Goal: Transaction & Acquisition: Purchase product/service

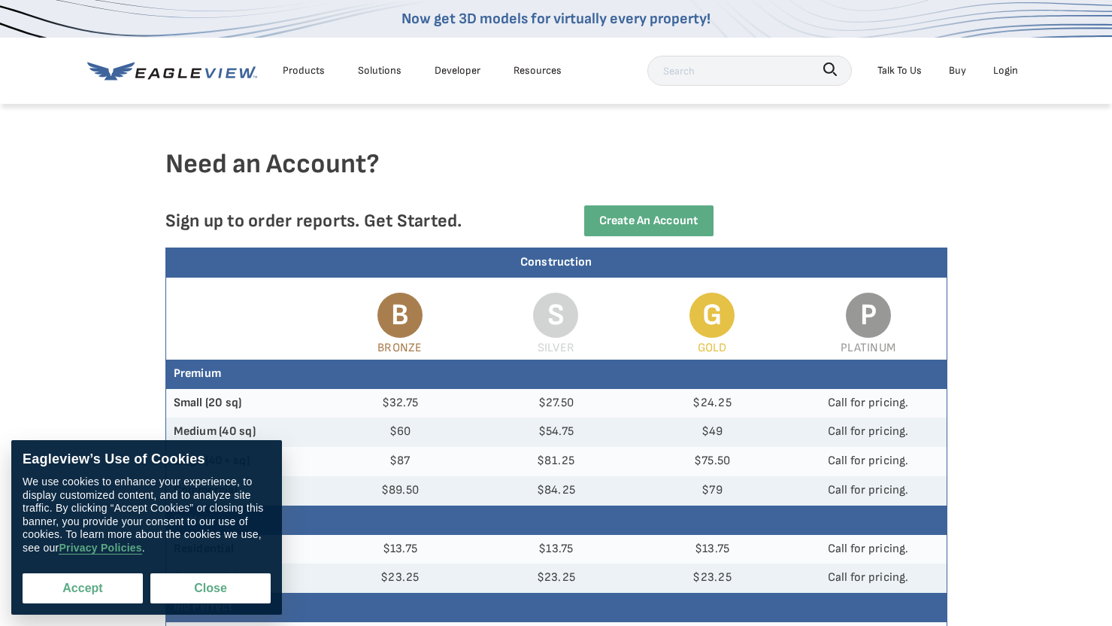
click at [77, 587] on button "Accept" at bounding box center [83, 588] width 120 height 30
checkbox input "true"
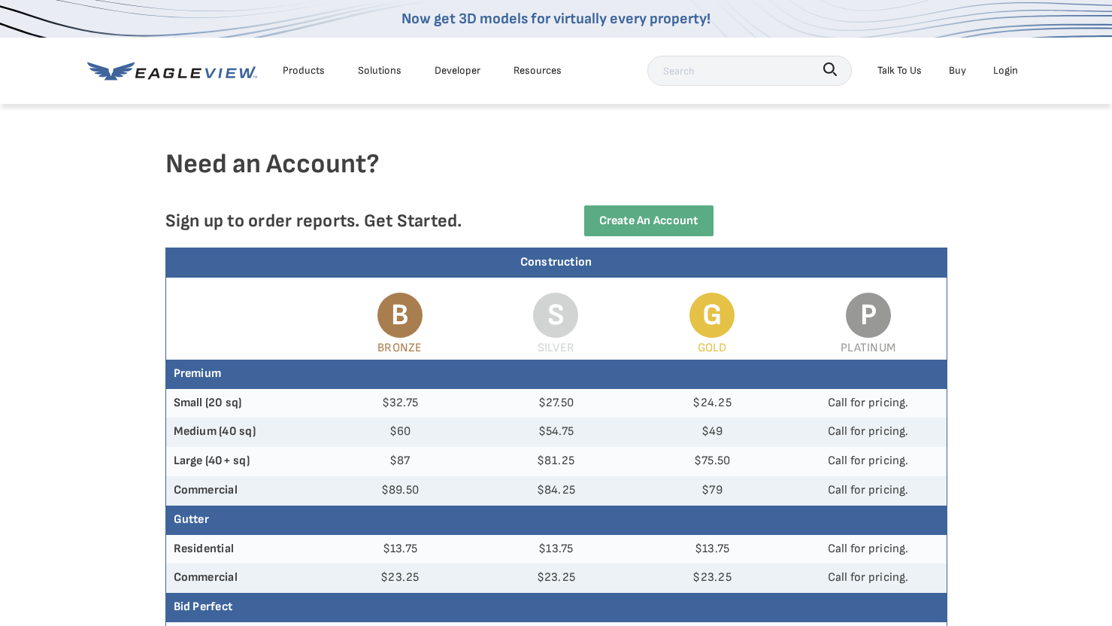
click at [1006, 67] on div "Login" at bounding box center [1005, 70] width 25 height 19
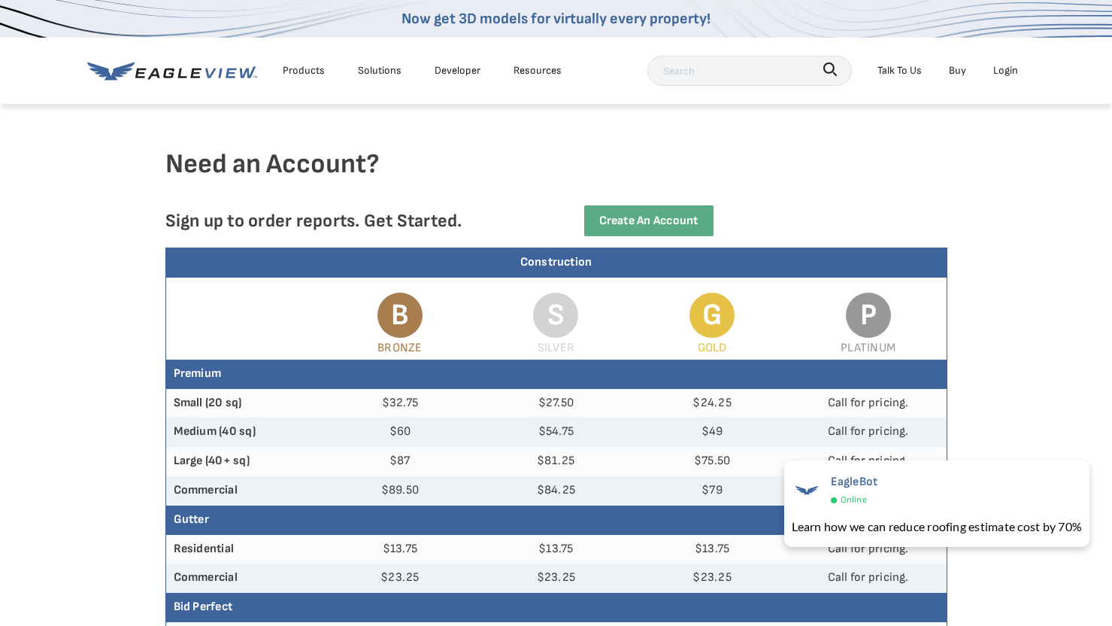
click at [1001, 67] on div "Login" at bounding box center [1005, 70] width 25 height 19
click at [1007, 74] on div "Login" at bounding box center [1005, 70] width 25 height 19
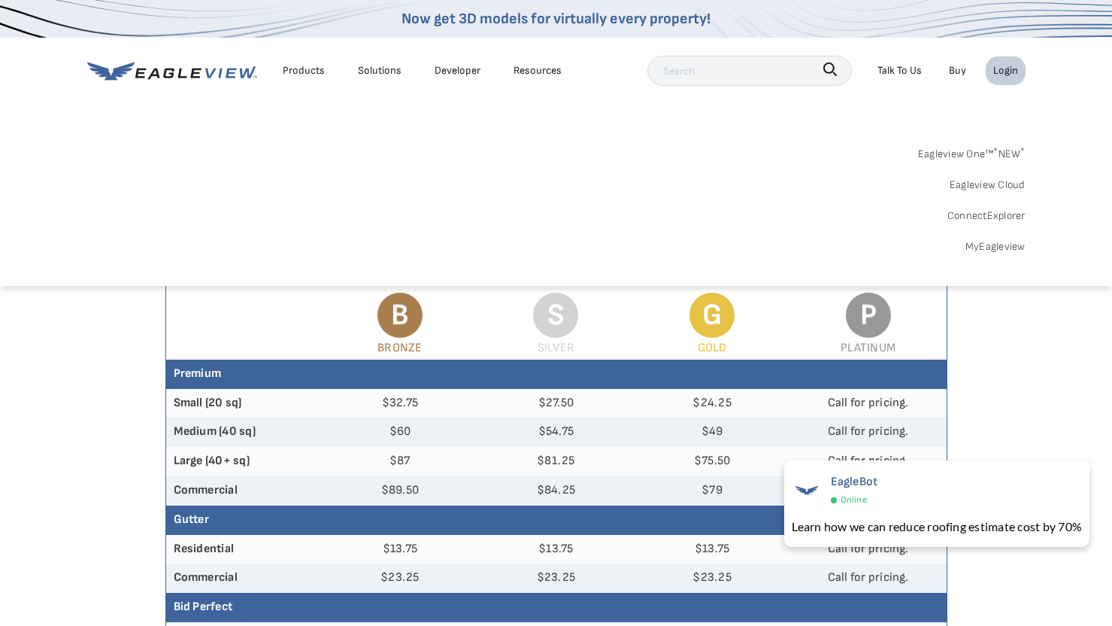
click at [995, 244] on link "MyEagleview" at bounding box center [996, 246] width 60 height 19
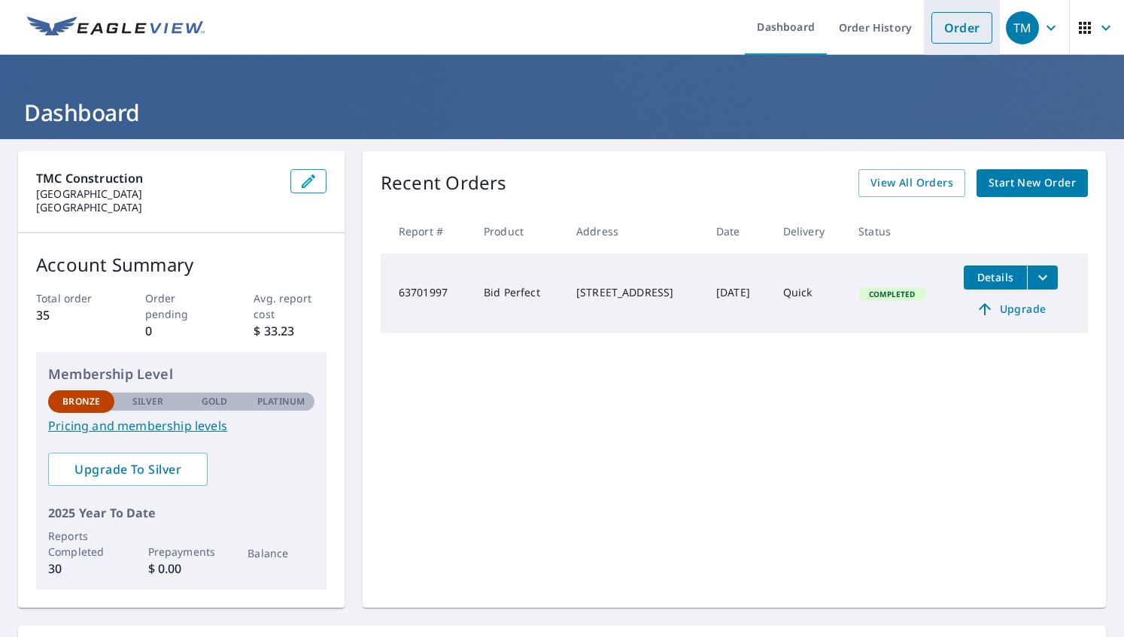
click at [965, 30] on link "Order" at bounding box center [961, 28] width 61 height 32
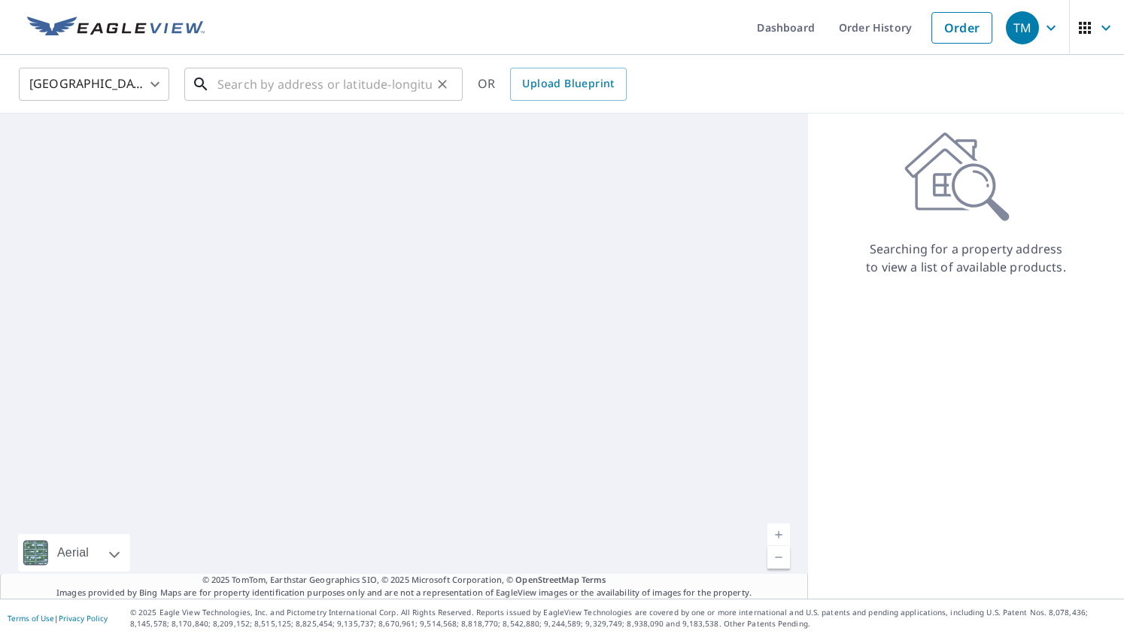
click at [311, 75] on input "text" at bounding box center [324, 84] width 214 height 42
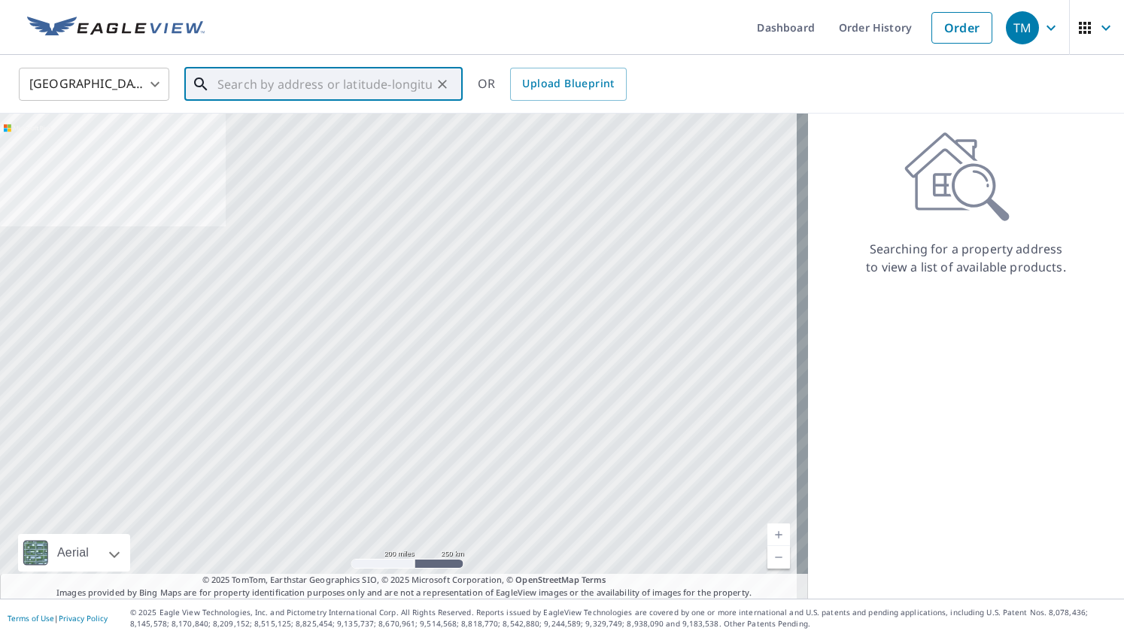
paste input "[STREET_ADDRESS][PERSON_NAME]"
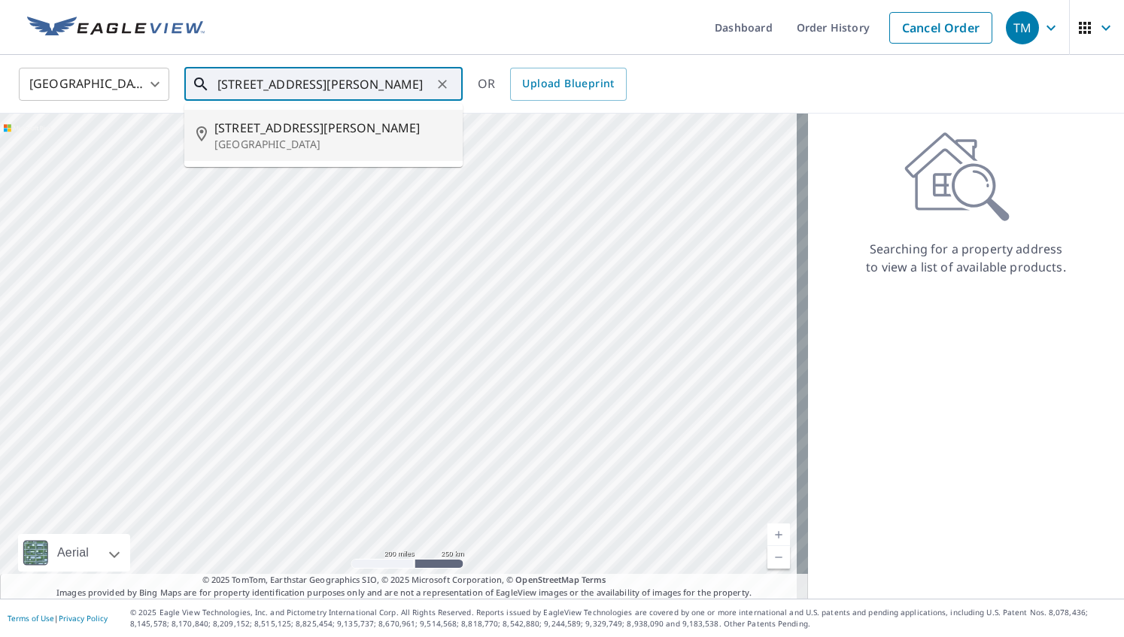
click at [255, 130] on span "[STREET_ADDRESS][PERSON_NAME]" at bounding box center [332, 128] width 236 height 18
type input "[STREET_ADDRESS][PERSON_NAME][PERSON_NAME]"
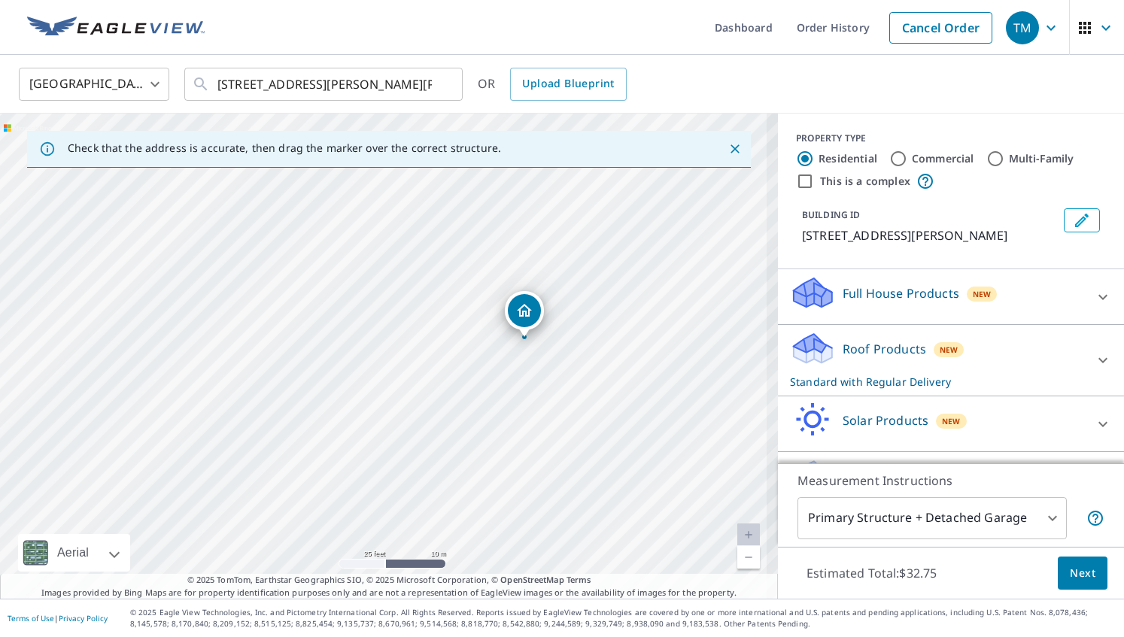
drag, startPoint x: 681, startPoint y: 484, endPoint x: 584, endPoint y: 266, distance: 239.0
click at [584, 266] on div "[STREET_ADDRESS][PERSON_NAME]" at bounding box center [389, 356] width 778 height 485
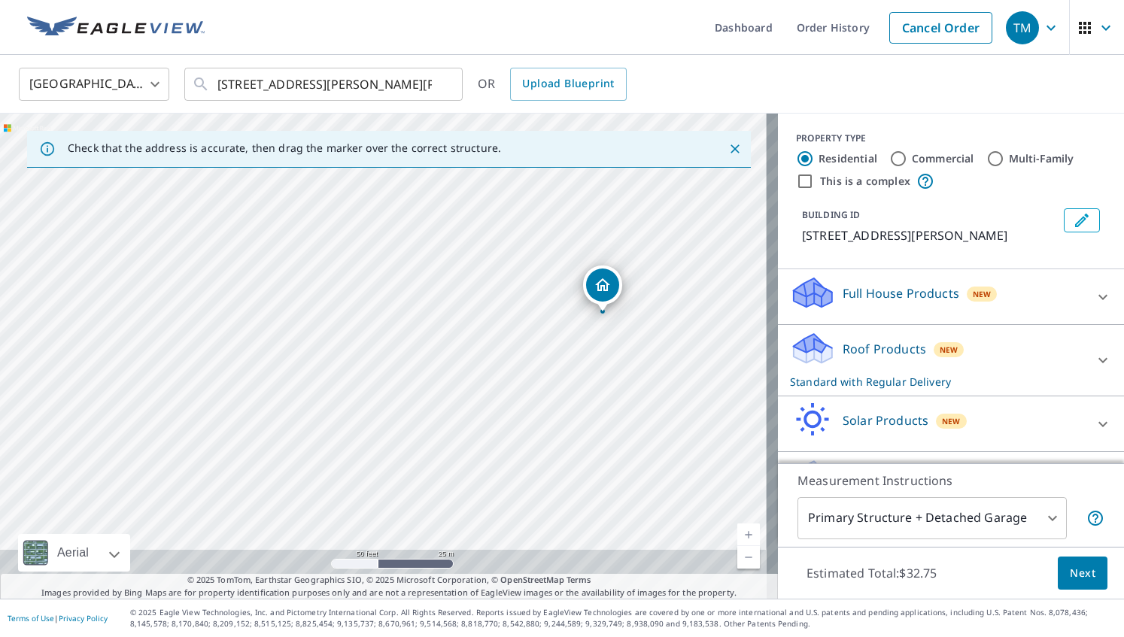
drag, startPoint x: 623, startPoint y: 473, endPoint x: 622, endPoint y: 413, distance: 60.2
click at [622, 413] on div "[STREET_ADDRESS][PERSON_NAME]" at bounding box center [389, 356] width 778 height 485
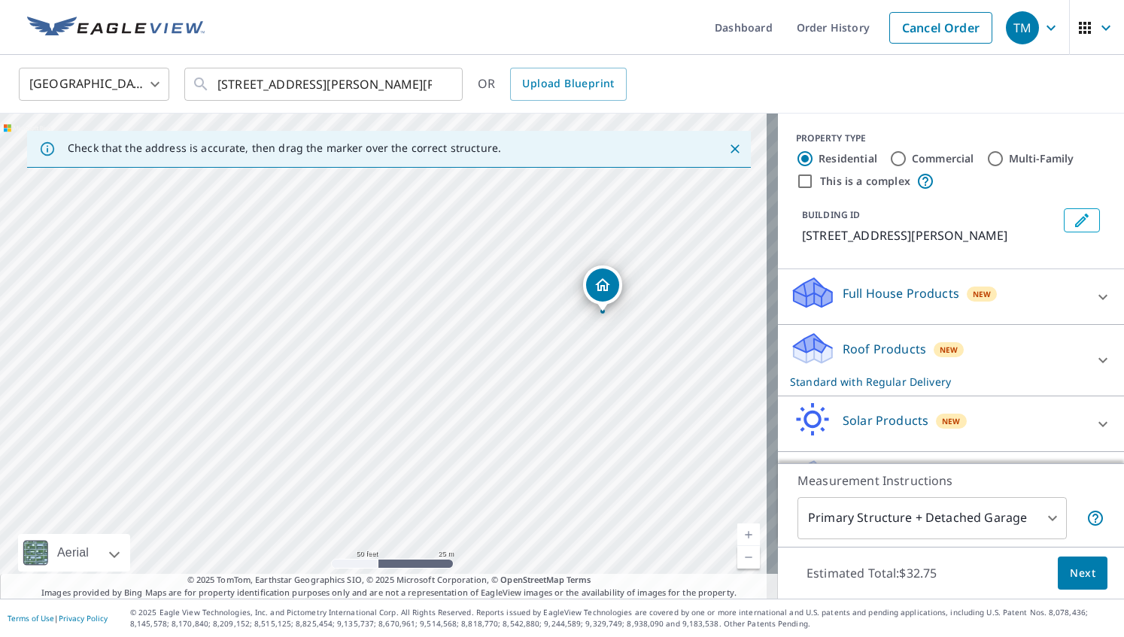
click at [881, 359] on div "Roof Products New Standard with Regular Delivery" at bounding box center [937, 360] width 295 height 59
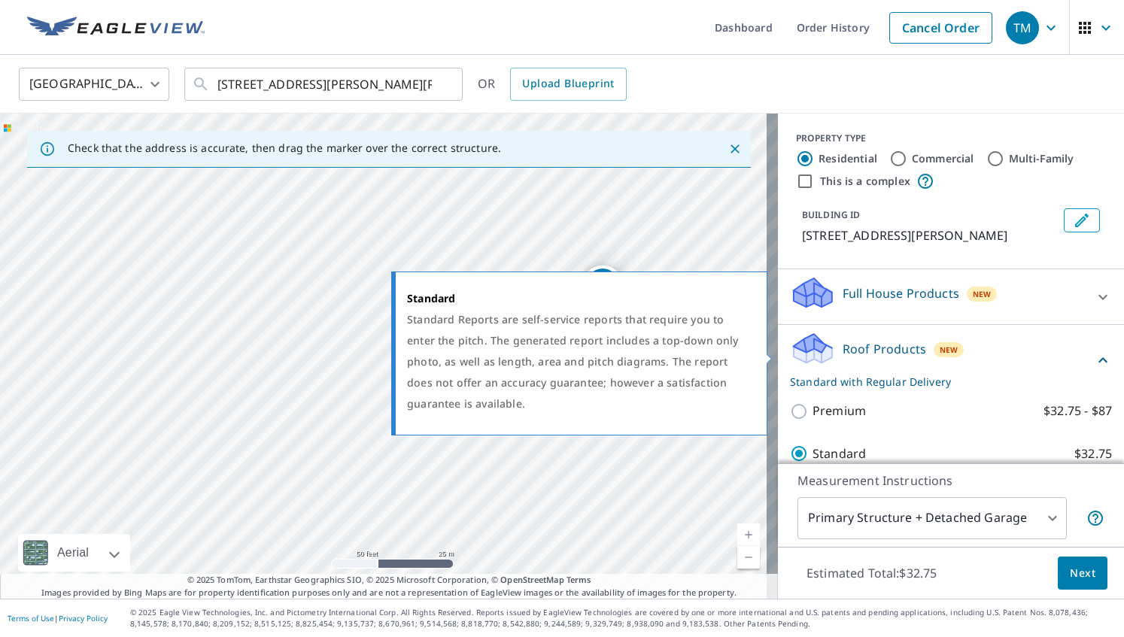
scroll to position [100, 0]
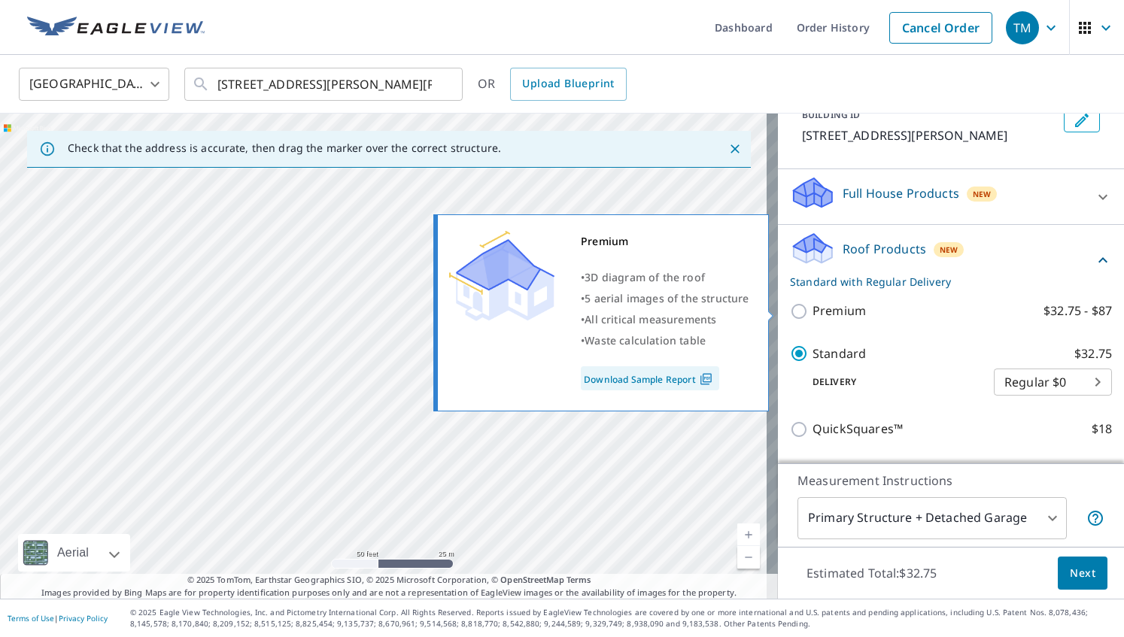
click at [812, 310] on p "Premium" at bounding box center [838, 311] width 53 height 19
click at [805, 310] on input "Premium $32.75 - $87" at bounding box center [801, 311] width 23 height 18
checkbox input "true"
checkbox input "false"
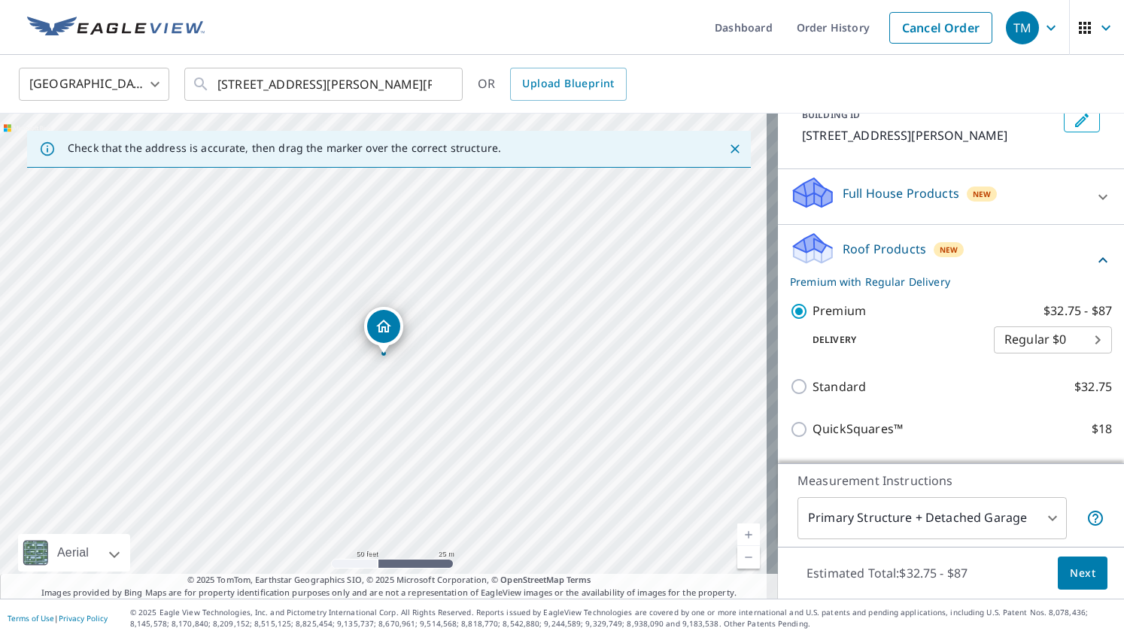
click at [1002, 578] on div "Estimated Total: $32.75 - $87 Next" at bounding box center [951, 573] width 346 height 53
click at [1069, 578] on span "Next" at bounding box center [1082, 573] width 26 height 19
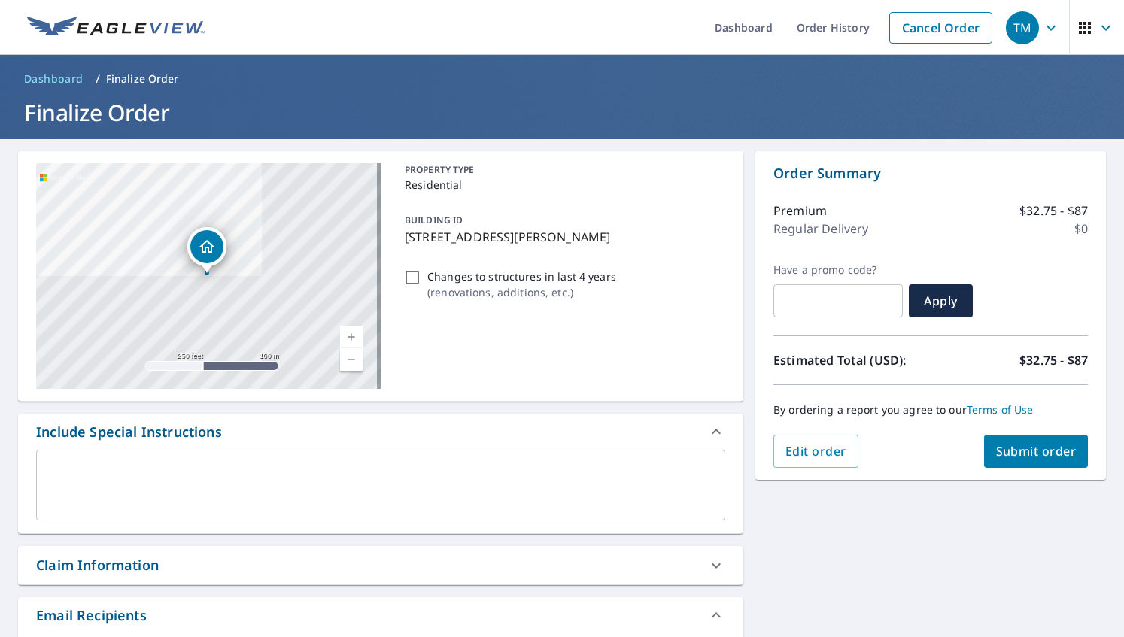
scroll to position [310, 0]
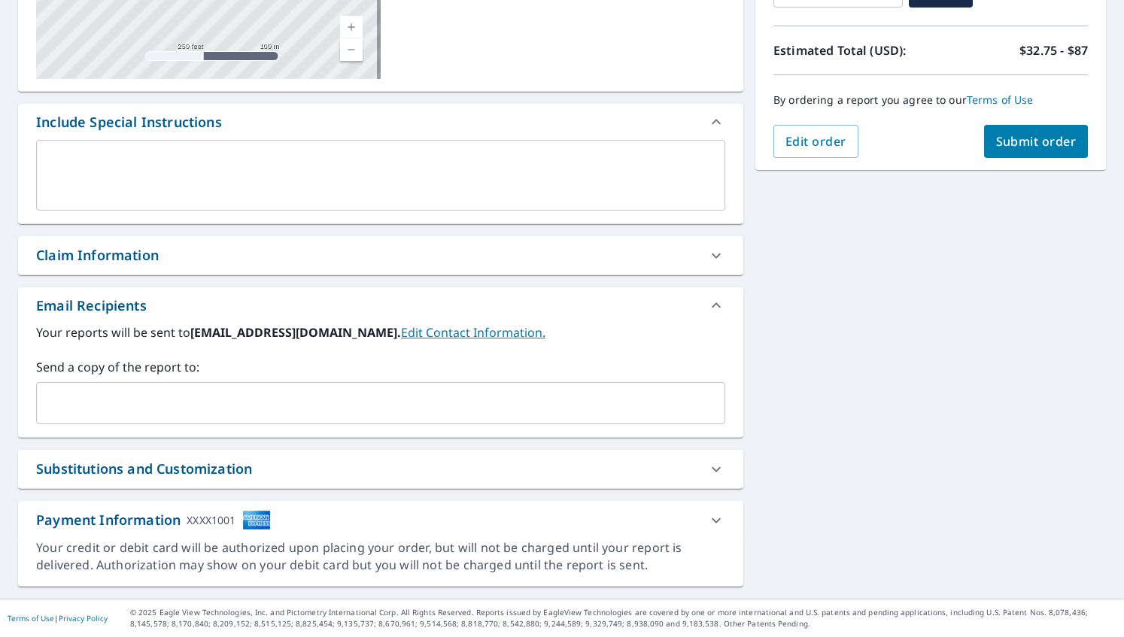
click at [183, 399] on input "text" at bounding box center [369, 403] width 653 height 29
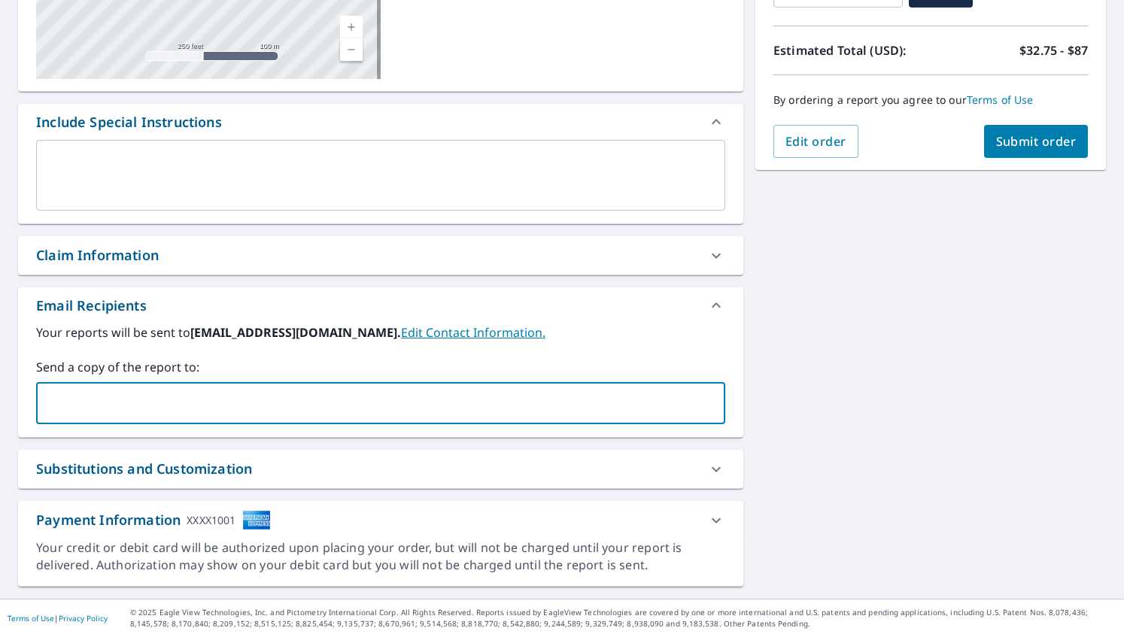
type input "[PERSON_NAME][EMAIL_ADDRESS][DOMAIN_NAME]"
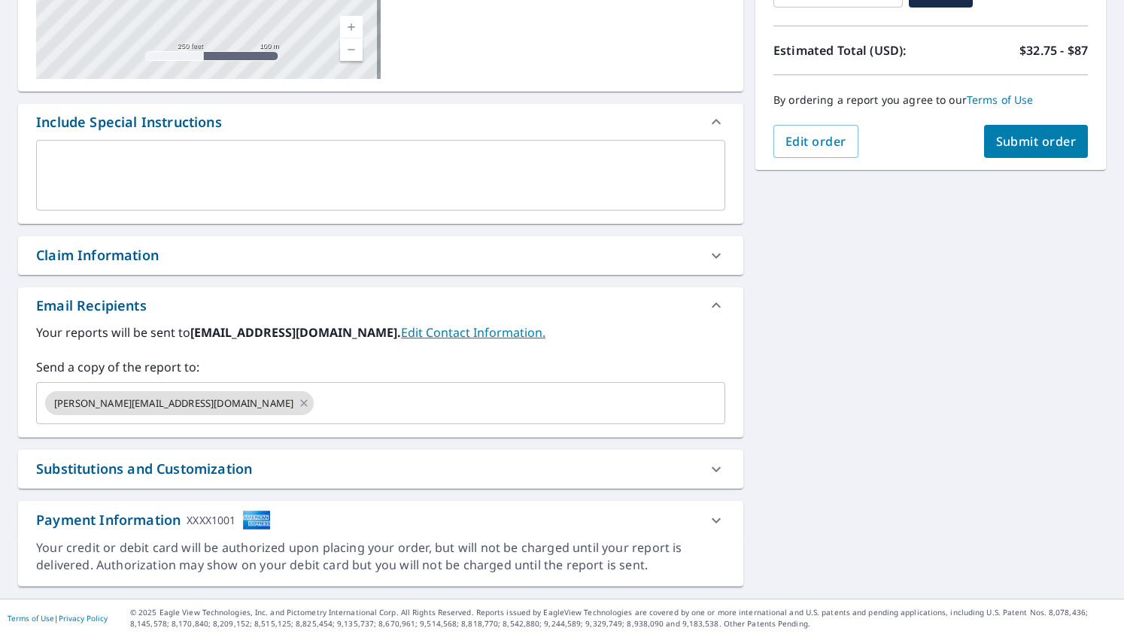
click at [451, 328] on link "Edit Contact Information." at bounding box center [473, 332] width 144 height 17
checkbox input "true"
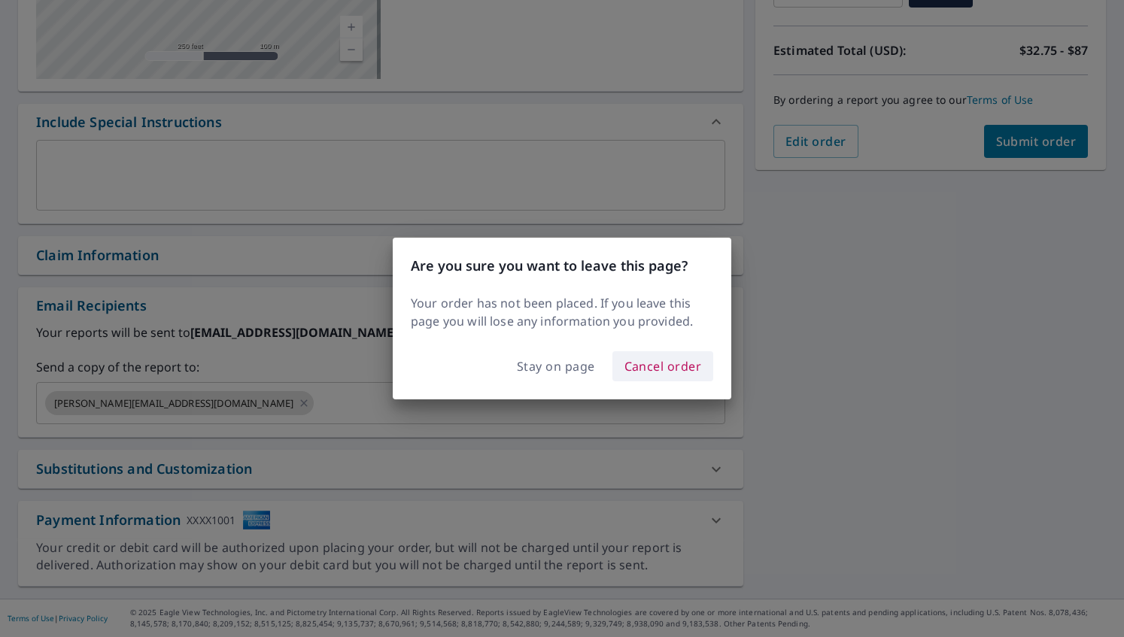
click at [653, 367] on span "Cancel order" at bounding box center [662, 366] width 77 height 21
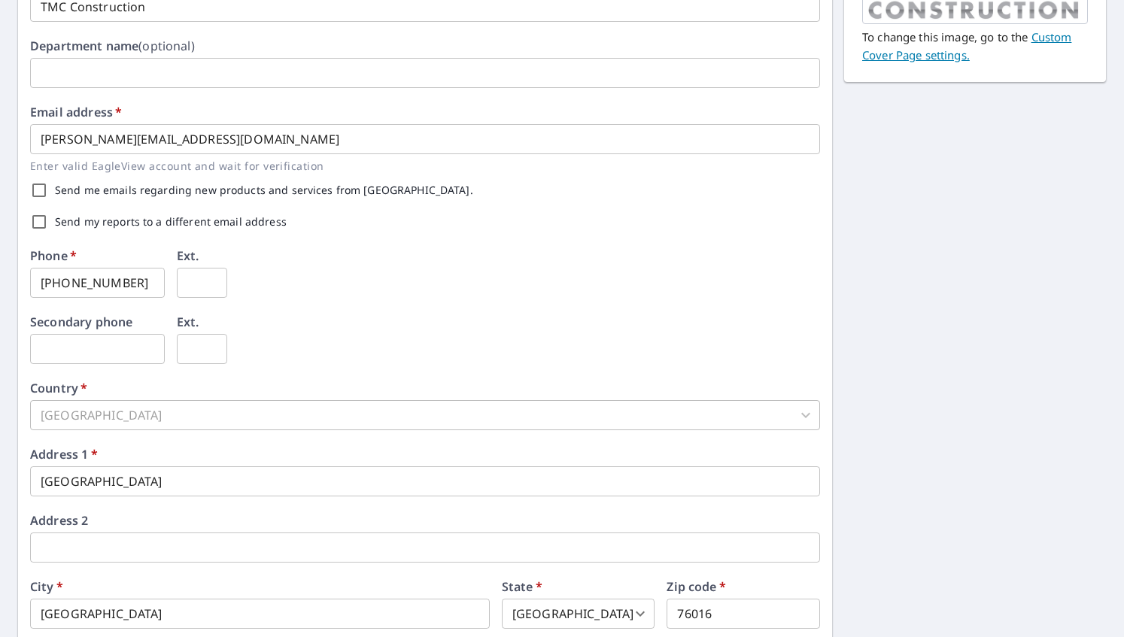
scroll to position [422, 0]
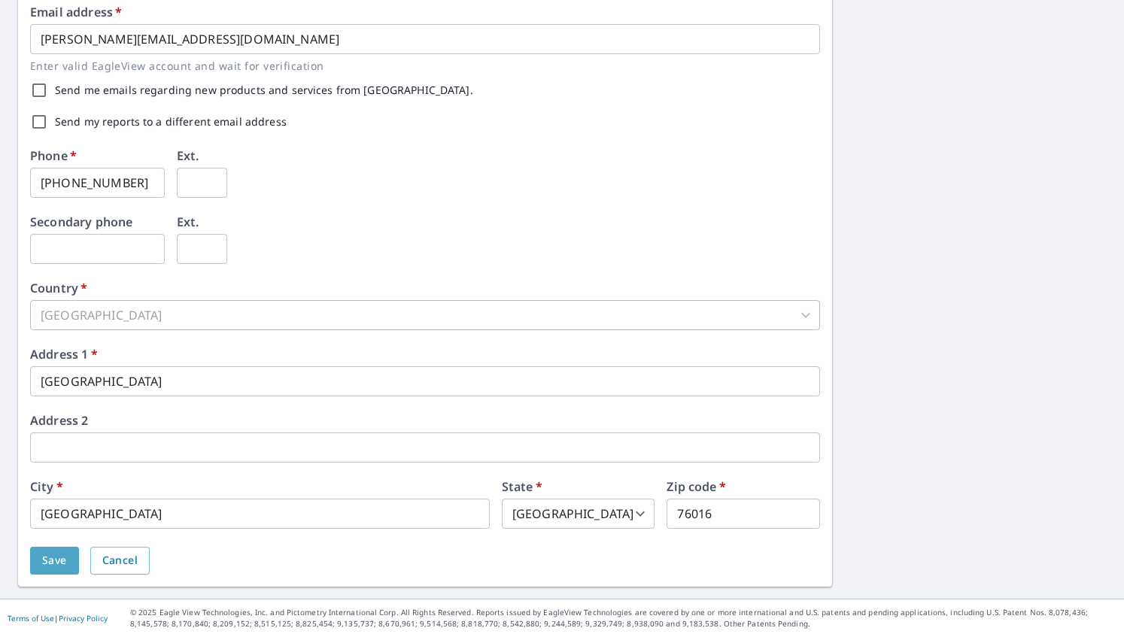
click at [49, 556] on span "Save" at bounding box center [54, 560] width 25 height 19
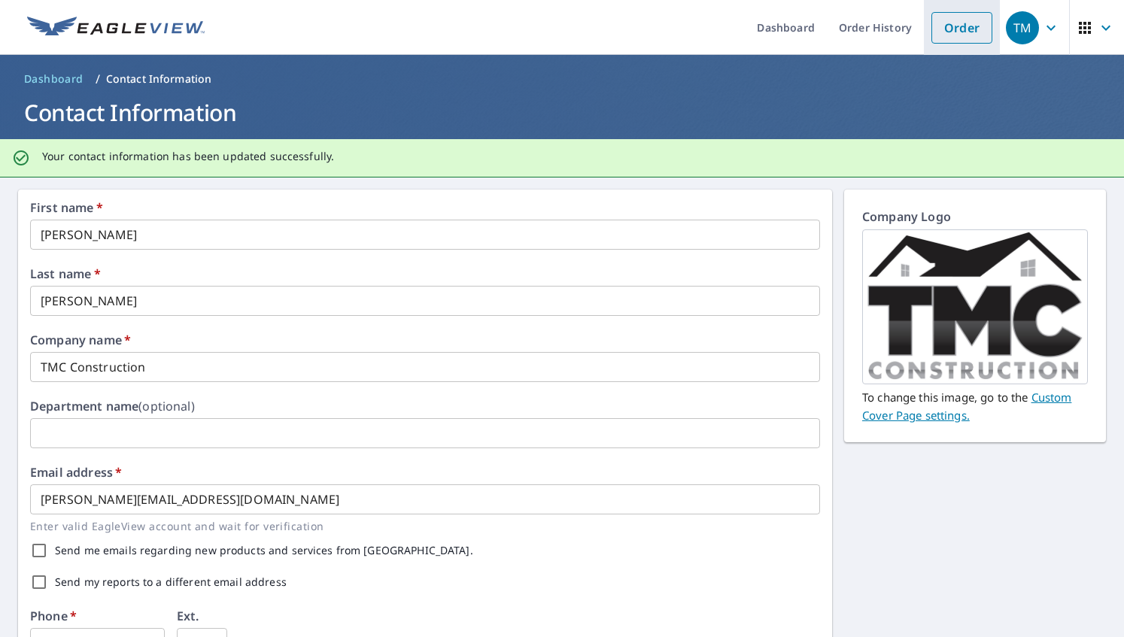
click at [957, 30] on link "Order" at bounding box center [961, 28] width 61 height 32
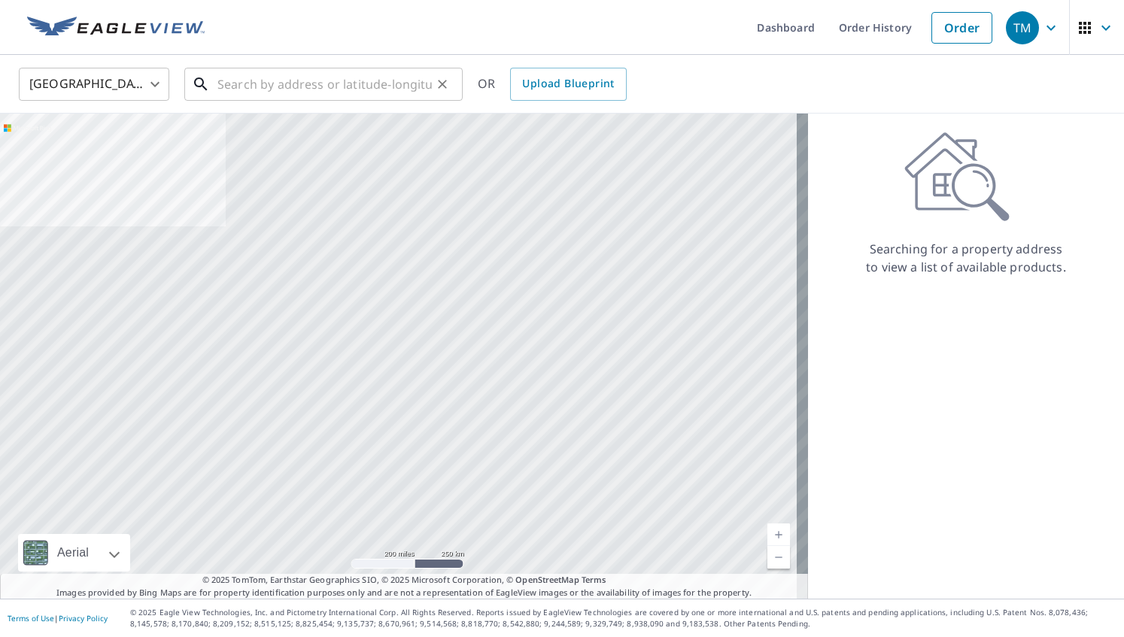
click at [263, 85] on input "text" at bounding box center [324, 84] width 214 height 42
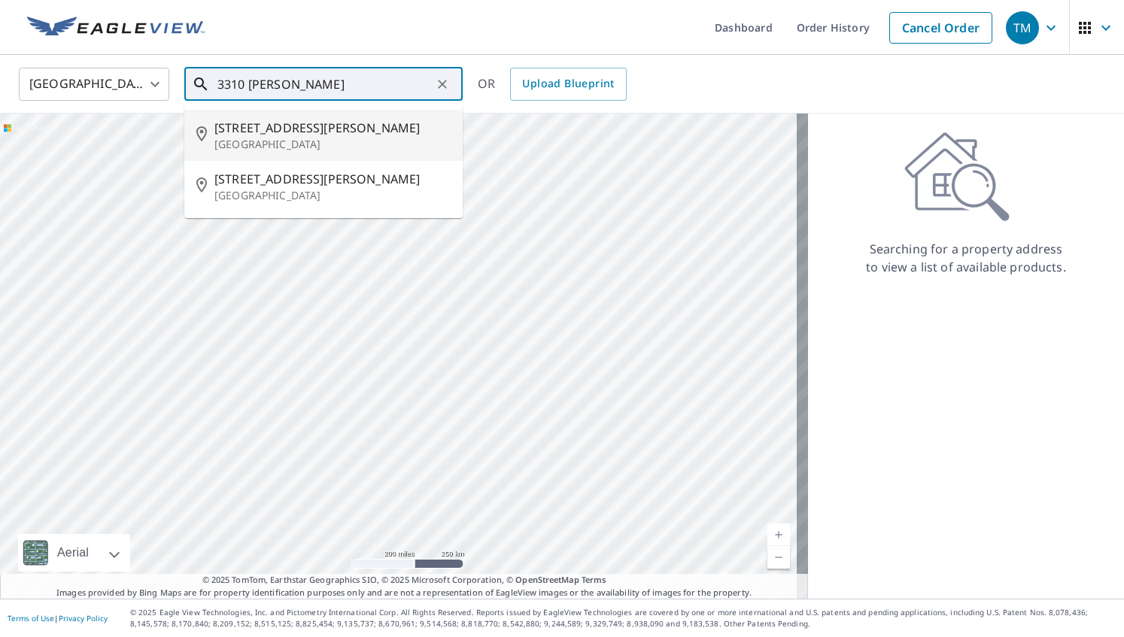
click at [279, 124] on span "[STREET_ADDRESS][PERSON_NAME]" at bounding box center [332, 128] width 236 height 18
type input "[STREET_ADDRESS][PERSON_NAME][PERSON_NAME]"
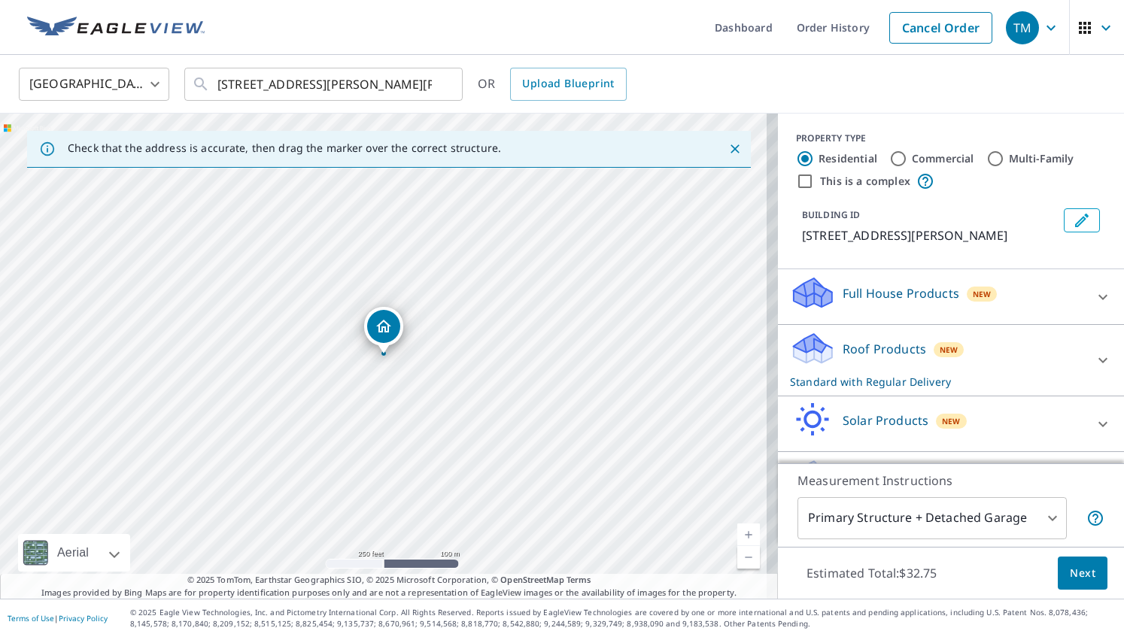
click at [392, 35] on ul "Dashboard Order History Cancel Order" at bounding box center [607, 27] width 786 height 55
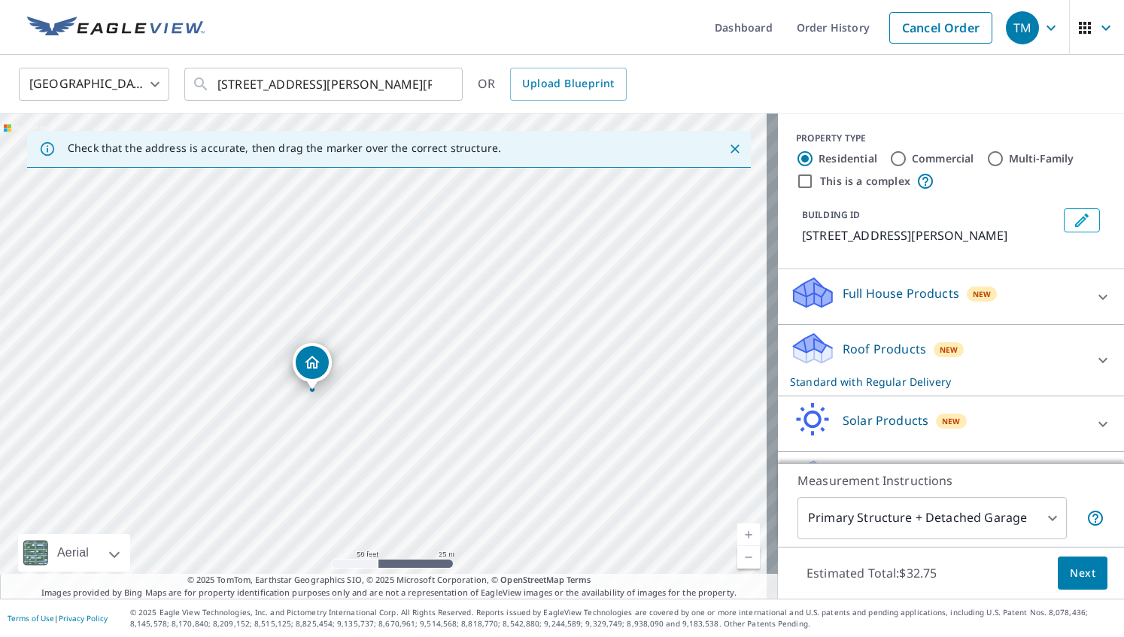
drag, startPoint x: 206, startPoint y: 319, endPoint x: 292, endPoint y: 439, distance: 147.7
click at [292, 439] on div "[STREET_ADDRESS][PERSON_NAME]" at bounding box center [389, 356] width 778 height 485
click at [869, 355] on p "Roof Products" at bounding box center [883, 349] width 83 height 18
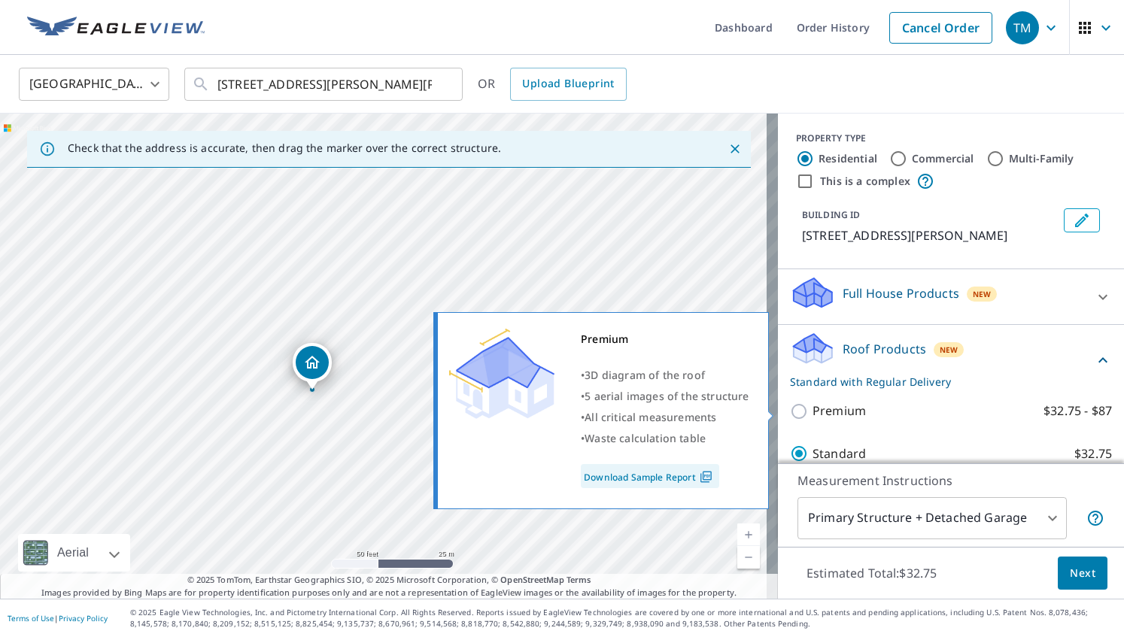
click at [812, 406] on p "Premium" at bounding box center [838, 411] width 53 height 19
click at [808, 406] on input "Premium $32.75 - $87" at bounding box center [801, 411] width 23 height 18
checkbox input "true"
checkbox input "false"
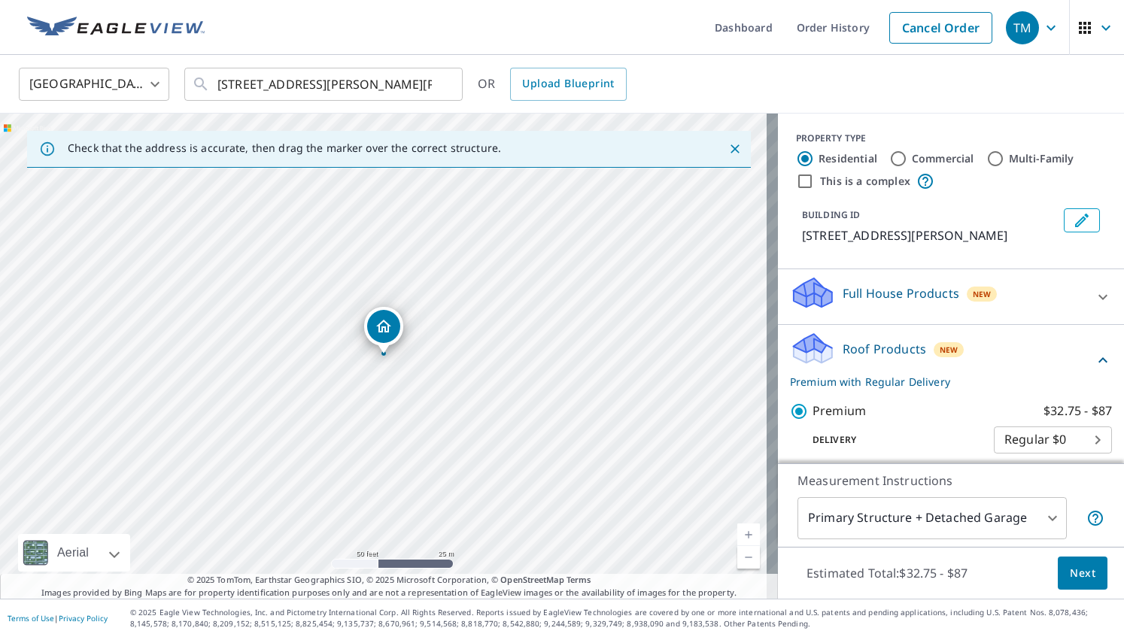
scroll to position [291, 0]
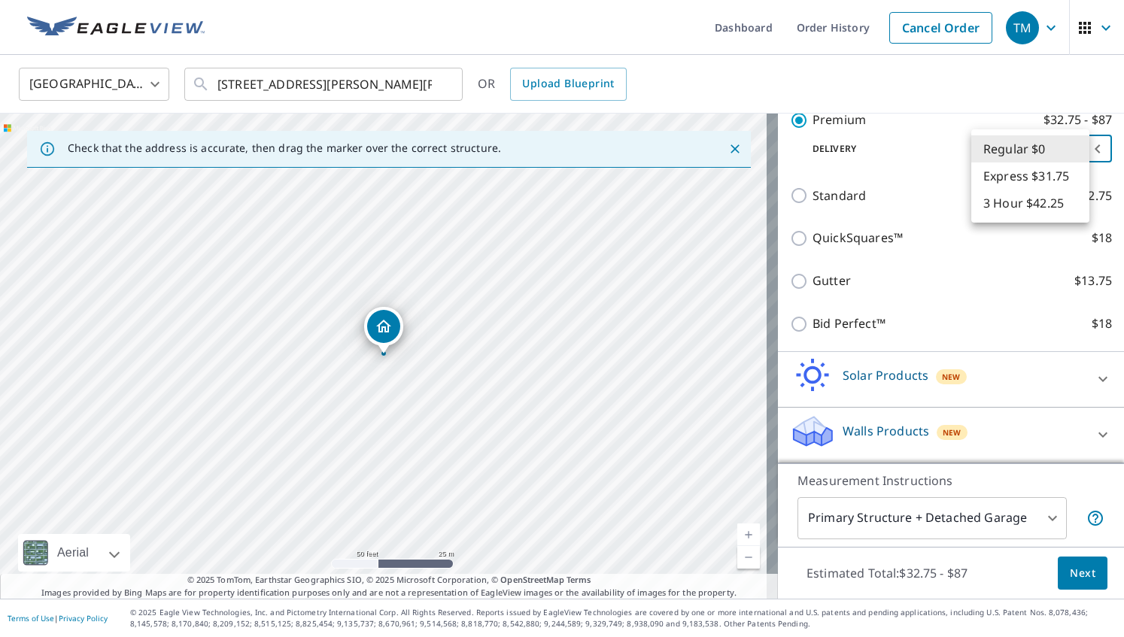
click at [1076, 150] on body "TM TM Dashboard Order History Cancel Order TM [GEOGRAPHIC_DATA] [GEOGRAPHIC_DAT…" at bounding box center [562, 318] width 1124 height 637
click at [1076, 150] on li "Regular $0" at bounding box center [1030, 148] width 118 height 27
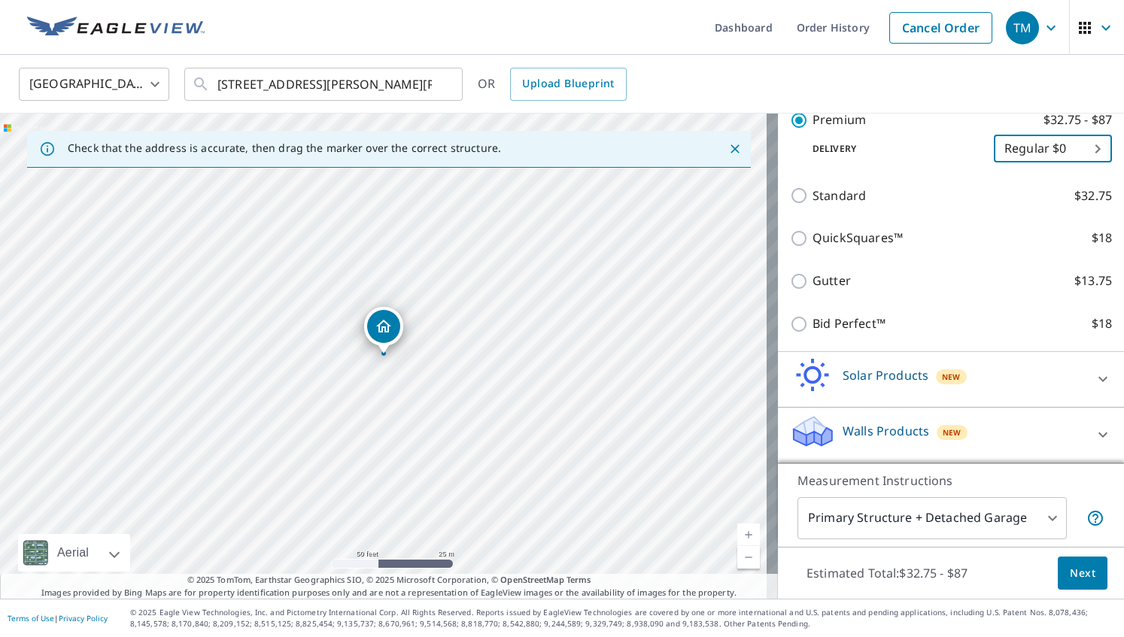
click at [1071, 581] on span "Next" at bounding box center [1082, 573] width 26 height 19
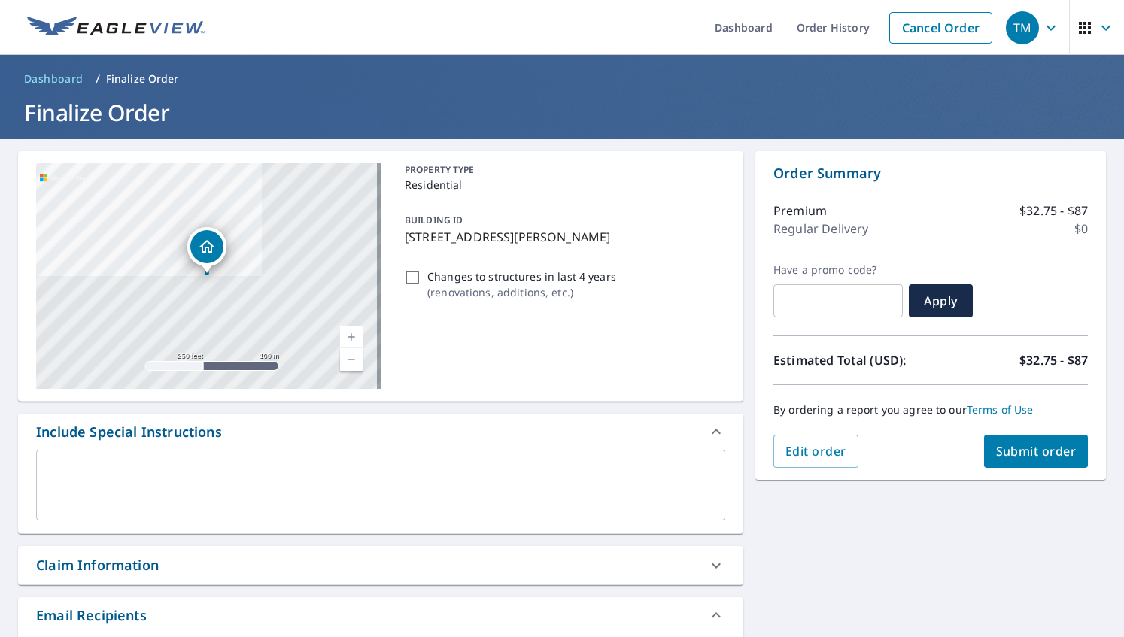
scroll to position [310, 0]
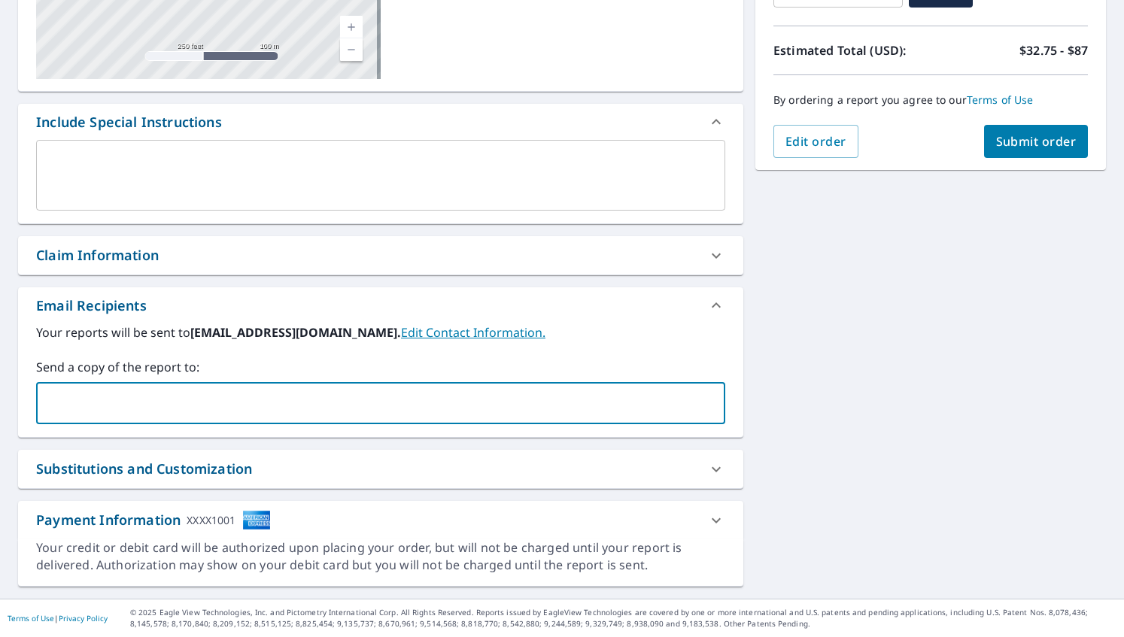
click at [153, 390] on input "text" at bounding box center [369, 403] width 653 height 29
type input "[PERSON_NAME][EMAIL_ADDRESS][DOMAIN_NAME]"
click at [704, 480] on div at bounding box center [716, 469] width 36 height 36
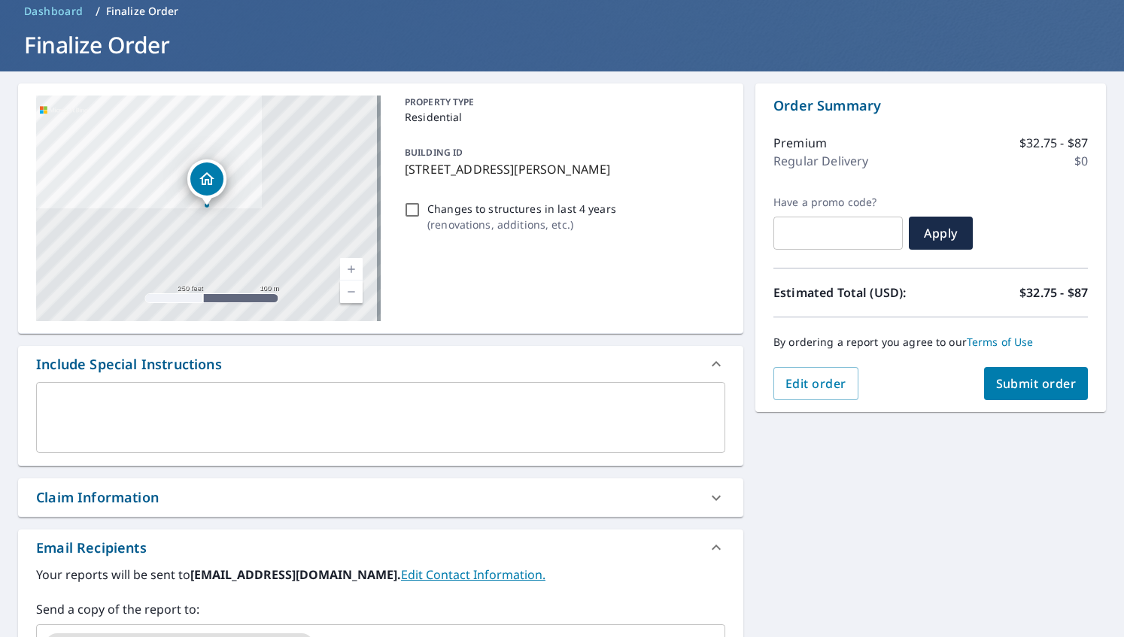
scroll to position [0, 0]
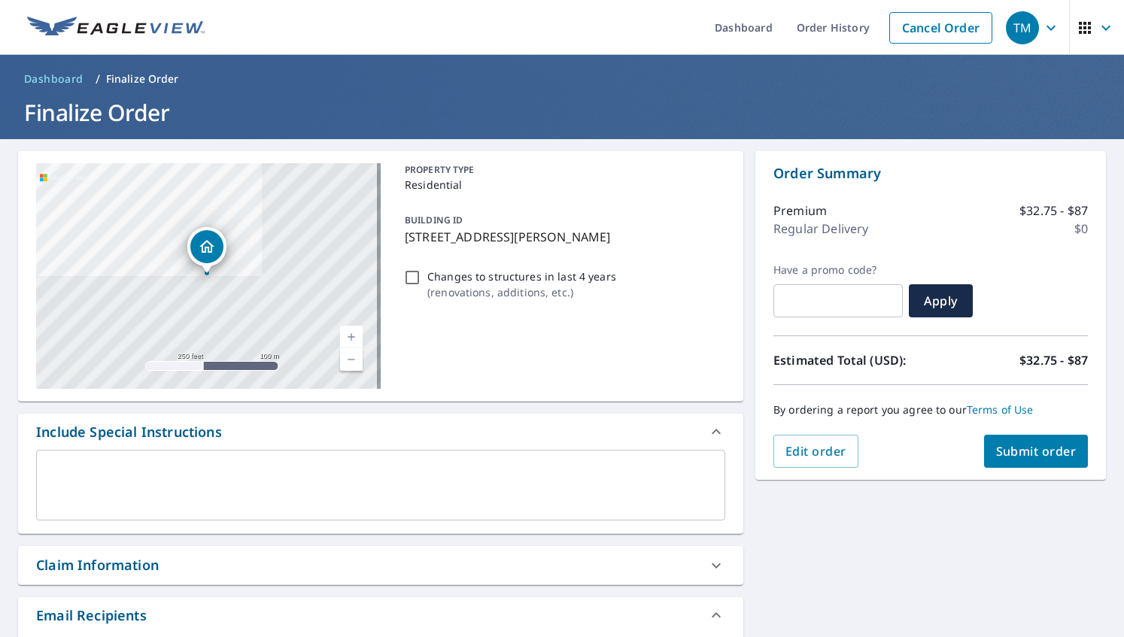
click at [1023, 444] on span "Submit order" at bounding box center [1036, 451] width 80 height 17
checkbox input "true"
